Goal: Information Seeking & Learning: Learn about a topic

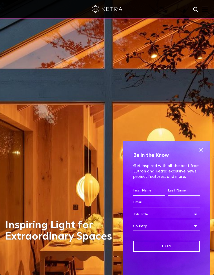
click at [207, 7] on img at bounding box center [205, 8] width 6 height 5
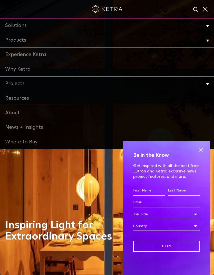
click at [37, 41] on link "Products" at bounding box center [107, 40] width 214 height 15
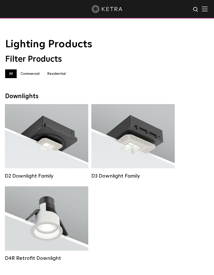
click at [50, 139] on div "Lumen Output: 1200 Colors: White / Black / Gloss Black / Silver / Bronze / Silv…" at bounding box center [47, 138] width 68 height 52
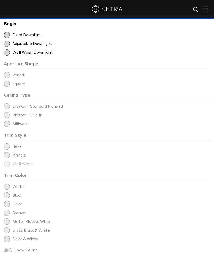
scroll to position [728, 0]
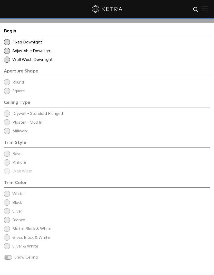
click at [9, 54] on span at bounding box center [7, 51] width 6 height 6
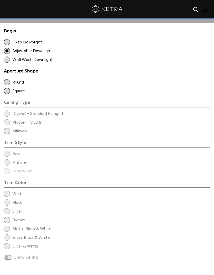
click at [7, 85] on span at bounding box center [7, 82] width 6 height 6
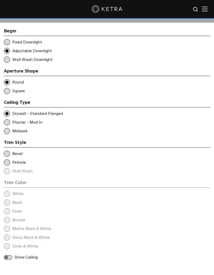
click at [10, 125] on div "Trim Style - Round - Flangeless Wall Wash - Round - Flangeless - Disabled Plast…" at bounding box center [107, 122] width 207 height 6
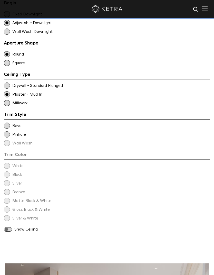
scroll to position [757, 0]
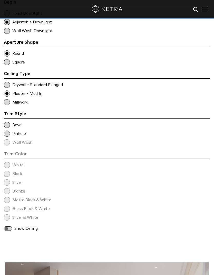
click at [11, 128] on div "Trim Color - Round - Flangeless Bevel" at bounding box center [107, 125] width 207 height 6
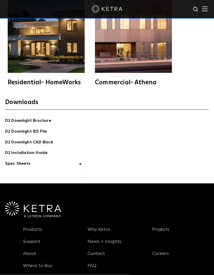
scroll to position [1487, 0]
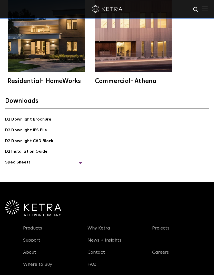
click at [45, 124] on link "D2 Downlight Brochure" at bounding box center [28, 119] width 46 height 7
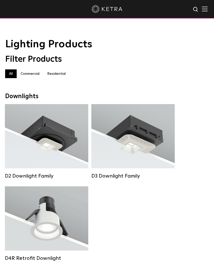
click at [131, 165] on div "Lumen Output: 700 / 900 / 1100 Colors: White / Black / Silver / Bronze / Painta…" at bounding box center [134, 136] width 84 height 64
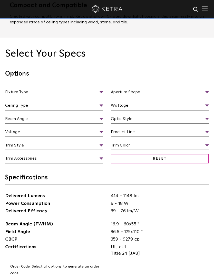
scroll to position [566, 0]
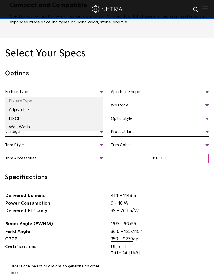
click at [33, 114] on li "Adjustable" at bounding box center [54, 110] width 98 height 9
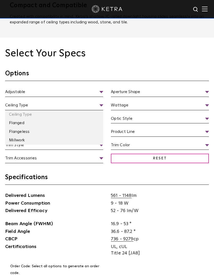
click at [35, 136] on li "Flangeless" at bounding box center [54, 131] width 98 height 9
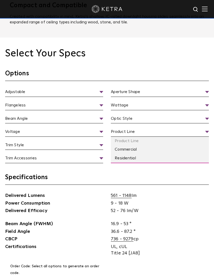
click at [133, 163] on li "Residential" at bounding box center [160, 158] width 98 height 9
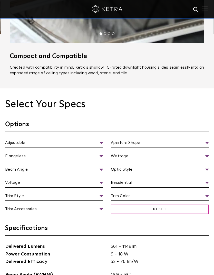
scroll to position [513, 0]
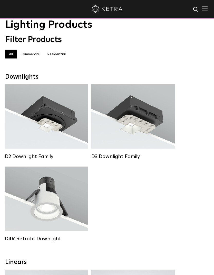
scroll to position [29, 0]
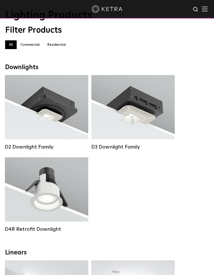
click at [51, 199] on div "Lumen Output: 800 Colors: White / Black Beam Angles: 15° / 25° / 40° / 60° Watt…" at bounding box center [46, 189] width 63 height 32
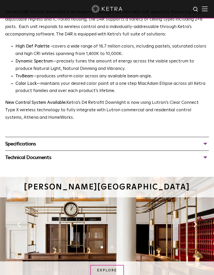
scroll to position [323, 0]
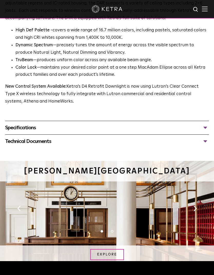
click at [25, 124] on div "Specifications" at bounding box center [107, 128] width 204 height 8
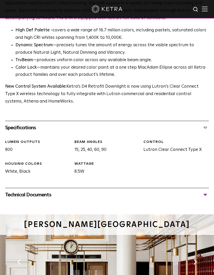
click at [205, 191] on div "Technical Documents" at bounding box center [107, 195] width 204 height 8
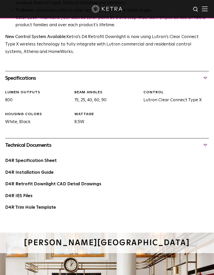
scroll to position [373, 0]
click at [42, 158] on link "D4R Specification Sheet" at bounding box center [31, 160] width 52 height 4
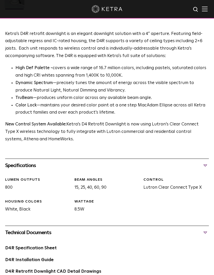
scroll to position [275, 0]
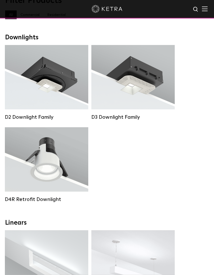
scroll to position [59, 0]
click at [43, 88] on div "Lumen Output: 1200 Colors: White / Black / Gloss Black / Silver / Bronze / Silv…" at bounding box center [47, 79] width 68 height 52
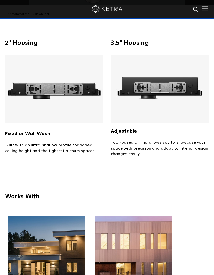
scroll to position [1284, 0]
click at [145, 105] on img at bounding box center [160, 89] width 98 height 68
click at [129, 133] on strong "Adjustable" at bounding box center [124, 131] width 26 height 5
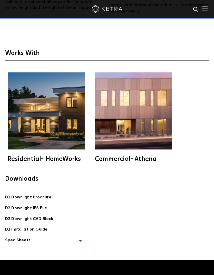
scroll to position [1442, 0]
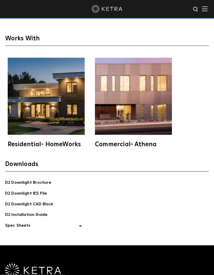
click at [81, 233] on span "Spec Sheets" at bounding box center [43, 227] width 77 height 11
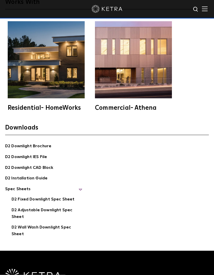
scroll to position [1478, 0]
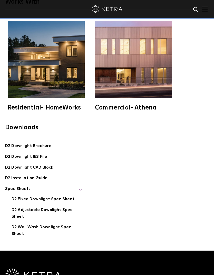
click at [59, 221] on link "D2 Adjustable Downlight Spec Sheet" at bounding box center [47, 214] width 71 height 14
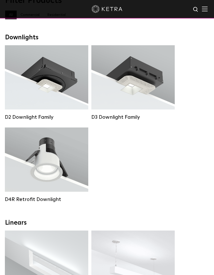
click at [133, 103] on div "Lumen Output: 700 / 900 / 1100 Colors: White / Black / Silver / Bronze / Painta…" at bounding box center [134, 77] width 84 height 64
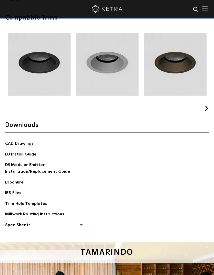
scroll to position [836, 0]
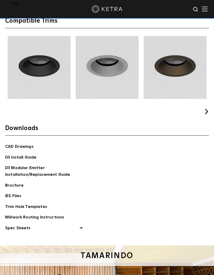
click at [20, 235] on span "Spec Sheets" at bounding box center [43, 230] width 77 height 11
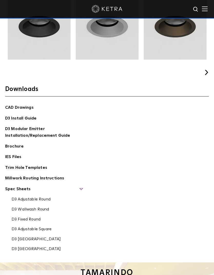
scroll to position [877, 0]
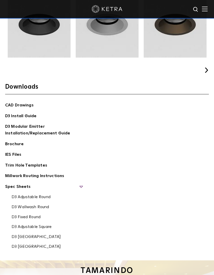
click at [43, 200] on link "D3 Adjustable Round" at bounding box center [31, 198] width 39 height 6
